Goal: Task Accomplishment & Management: Manage account settings

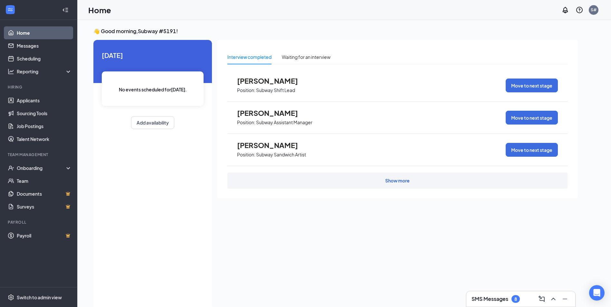
click at [411, 183] on div "Show more" at bounding box center [397, 181] width 340 height 16
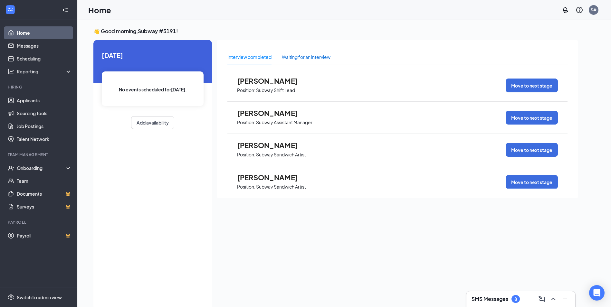
click at [322, 58] on div "Waiting for an interview" at bounding box center [306, 56] width 49 height 7
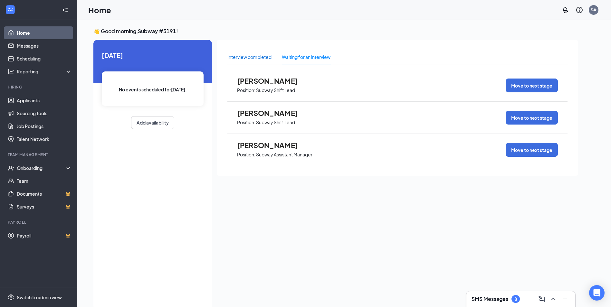
click at [258, 56] on div "Interview completed" at bounding box center [249, 56] width 44 height 7
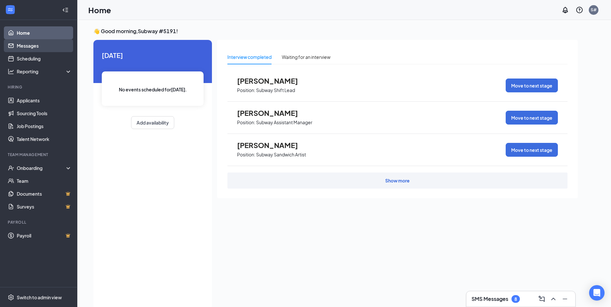
click at [55, 48] on link "Messages" at bounding box center [44, 45] width 55 height 13
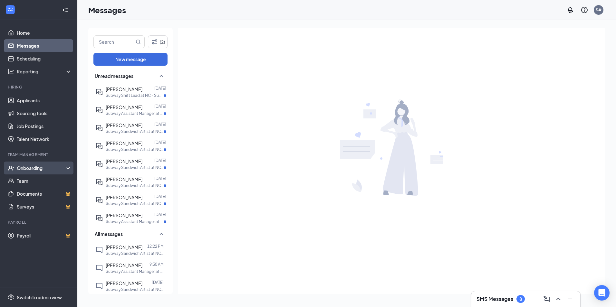
click at [30, 170] on div "Onboarding" at bounding box center [42, 168] width 50 height 6
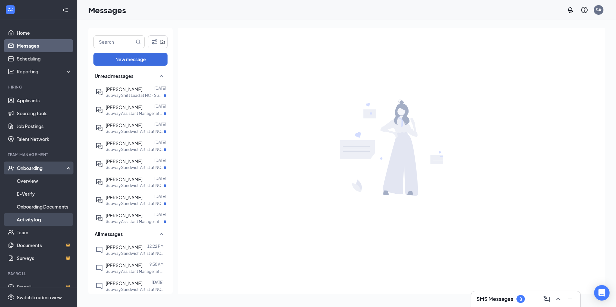
click at [41, 217] on link "Activity log" at bounding box center [44, 219] width 55 height 13
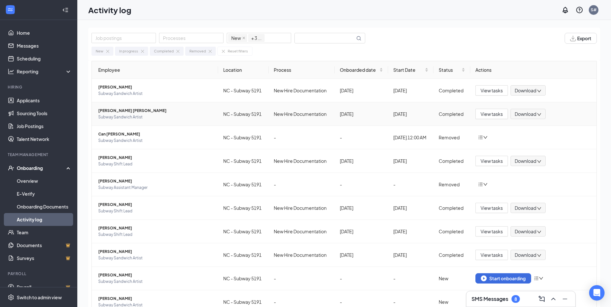
click at [160, 112] on span "Donovan Ml Young" at bounding box center [155, 111] width 115 height 6
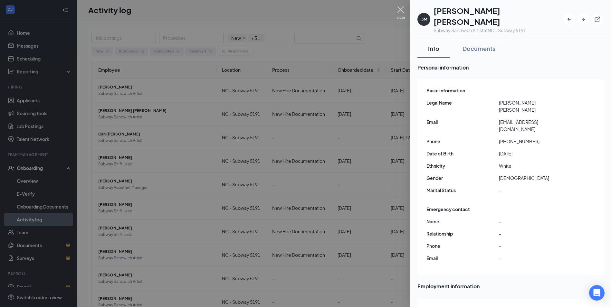
click at [404, 10] on img at bounding box center [401, 12] width 8 height 13
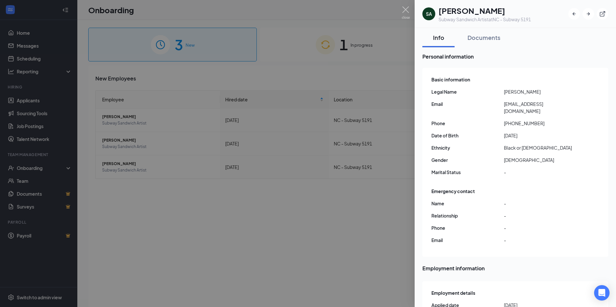
click at [182, 221] on div at bounding box center [308, 153] width 616 height 307
